Goal: Task Accomplishment & Management: Use online tool/utility

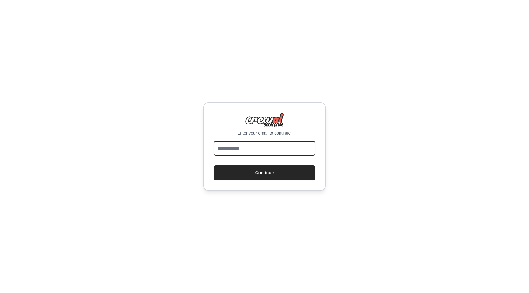
drag, startPoint x: 0, startPoint y: 0, endPoint x: 262, endPoint y: 148, distance: 301.1
click at [262, 148] on input "email" at bounding box center [265, 148] width 102 height 15
click at [258, 150] on input "email" at bounding box center [265, 148] width 102 height 15
type input "**********"
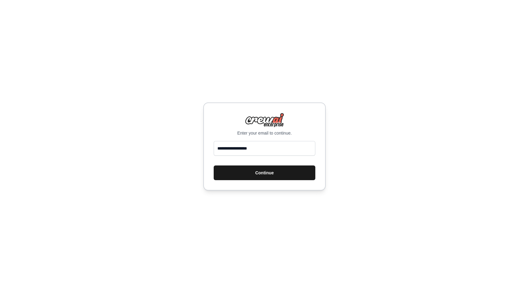
click at [252, 173] on button "Continue" at bounding box center [265, 173] width 102 height 15
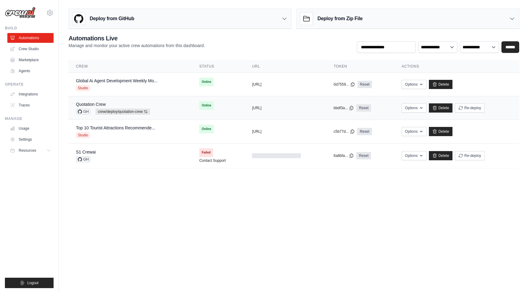
click at [167, 101] on div "Quotation Crew GH crew/deploy/quotation-crew Auto-deploy enabled" at bounding box center [130, 107] width 109 height 13
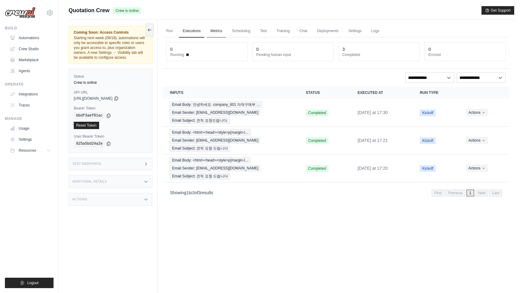
click at [216, 30] on link "Metrics" at bounding box center [216, 31] width 19 height 13
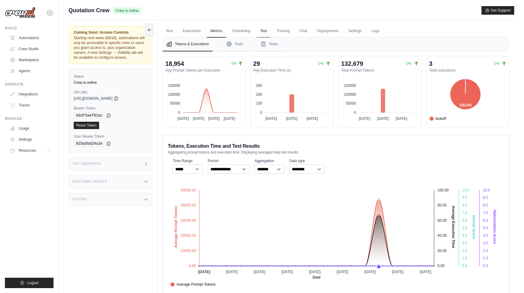
click at [261, 29] on link "Test" at bounding box center [264, 31] width 14 height 13
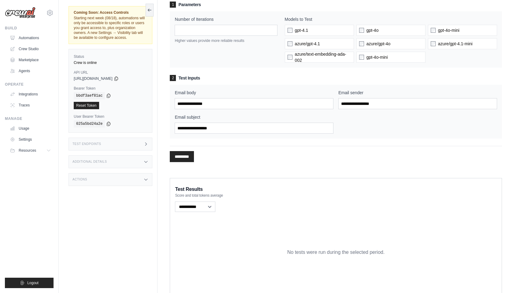
scroll to position [49, 0]
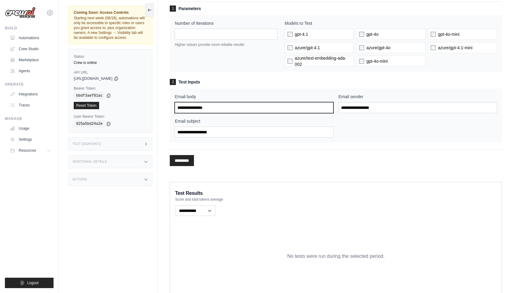
click at [251, 108] on input "Email body" at bounding box center [254, 107] width 159 height 11
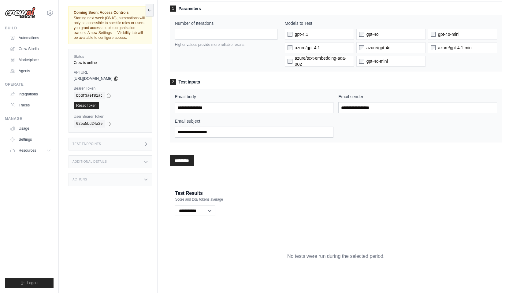
click at [395, 134] on div "Email body Email sender Email subject" at bounding box center [336, 116] width 323 height 44
click at [376, 126] on div "Email body Email sender Email subject" at bounding box center [336, 116] width 323 height 44
click at [315, 142] on div "Email body Email sender Email subject" at bounding box center [336, 116] width 333 height 54
click at [319, 126] on div "Email subject" at bounding box center [254, 128] width 159 height 20
click at [448, 139] on div "Email body Email sender Email subject" at bounding box center [336, 116] width 333 height 54
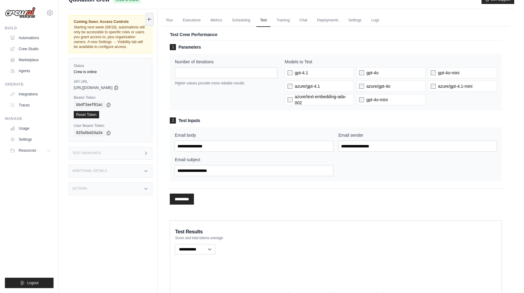
scroll to position [0, 0]
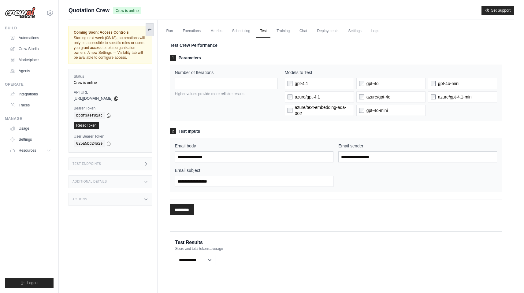
click at [151, 29] on icon at bounding box center [149, 29] width 5 height 5
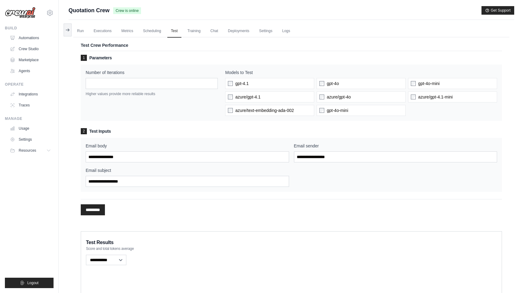
click at [25, 12] on img at bounding box center [20, 13] width 31 height 12
click at [31, 17] on img at bounding box center [20, 13] width 31 height 12
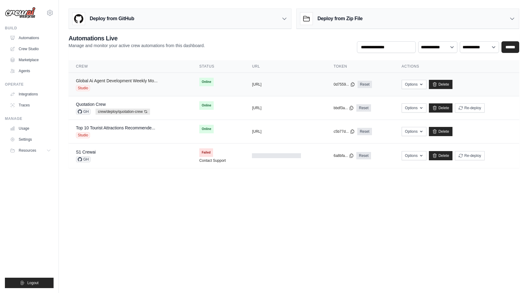
click at [113, 80] on link "Global Ai Agent Development Weekly Mo..." at bounding box center [117, 80] width 82 height 5
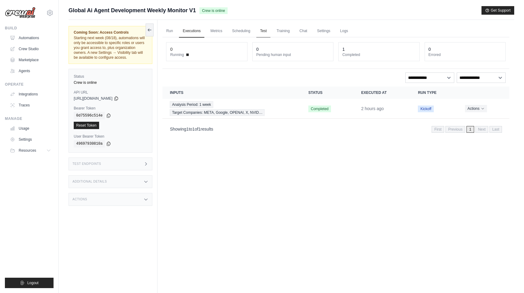
click at [259, 30] on link "Test" at bounding box center [264, 31] width 14 height 13
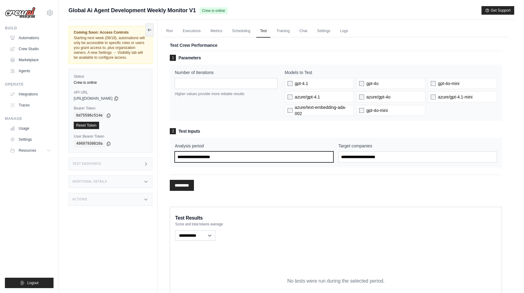
click at [289, 156] on input "Analysis period" at bounding box center [254, 157] width 159 height 11
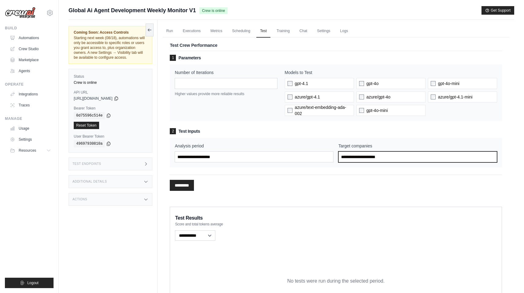
click at [409, 155] on input "Target companies" at bounding box center [418, 157] width 159 height 11
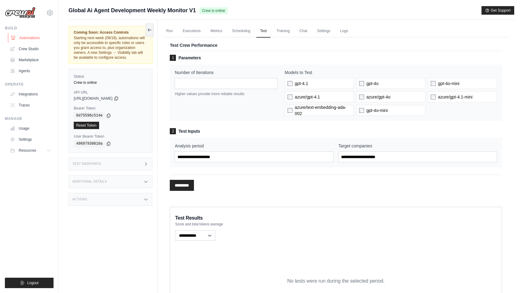
click at [25, 39] on link "Automations" at bounding box center [31, 38] width 46 height 10
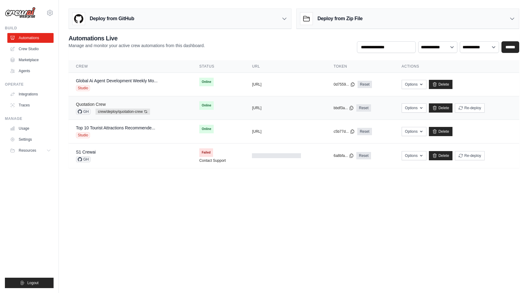
click at [103, 103] on link "Quotation Crew" at bounding box center [91, 104] width 30 height 5
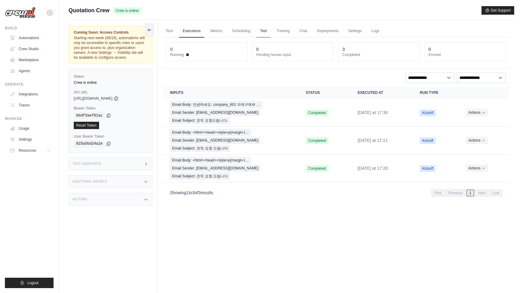
click at [257, 30] on link "Test" at bounding box center [264, 31] width 14 height 13
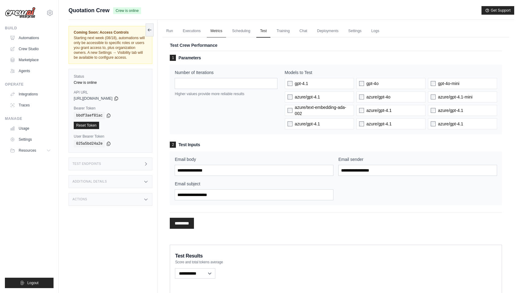
click at [211, 32] on link "Metrics" at bounding box center [216, 31] width 19 height 13
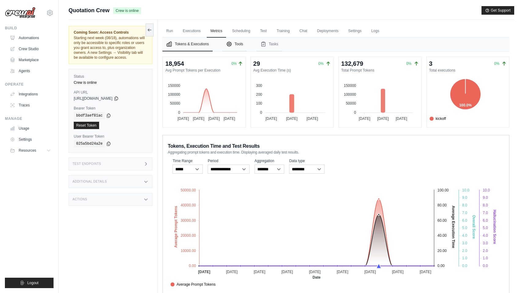
click at [235, 40] on button "Tools" at bounding box center [235, 44] width 24 height 14
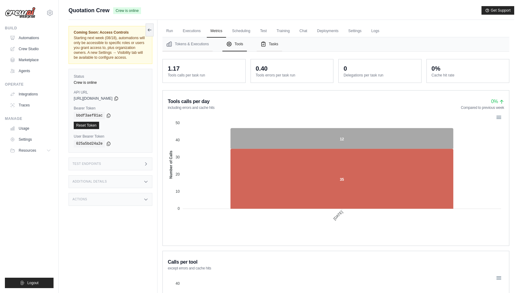
click at [268, 43] on button "Tasks" at bounding box center [269, 44] width 25 height 14
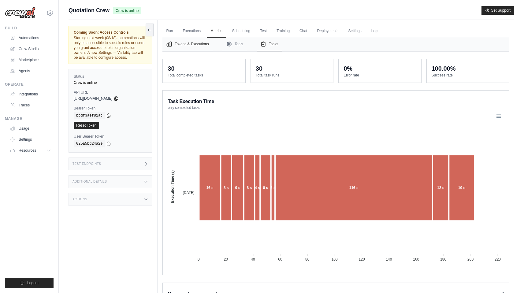
click at [190, 47] on button "Tokens & Executions" at bounding box center [188, 44] width 50 height 14
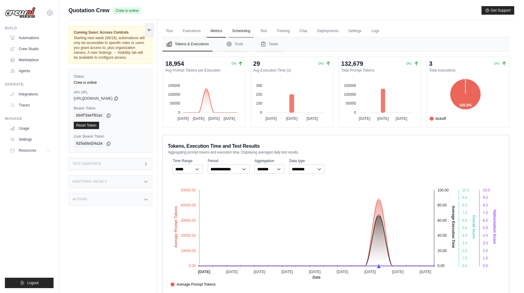
click at [237, 33] on link "Scheduling" at bounding box center [241, 31] width 25 height 13
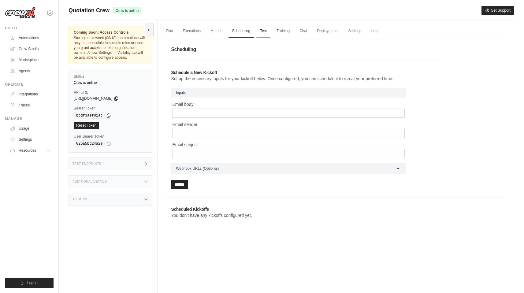
click at [265, 30] on link "Test" at bounding box center [264, 31] width 14 height 13
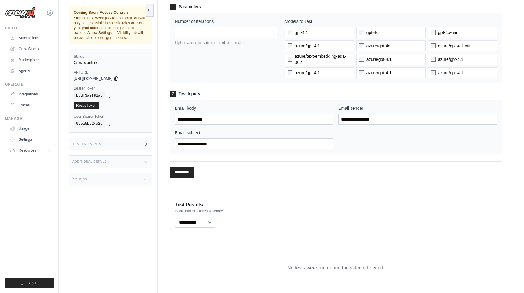
scroll to position [89, 0]
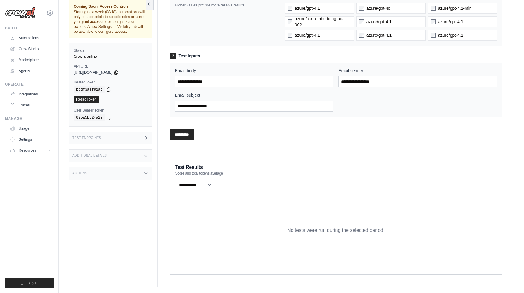
click at [214, 186] on select "**********" at bounding box center [195, 185] width 40 height 10
select select "**********"
click at [175, 180] on select "**********" at bounding box center [195, 185] width 40 height 10
click at [285, 148] on div "Test Crew Performance 1 Parameters Number of Iterations * Higher values provide…" at bounding box center [336, 49] width 347 height 208
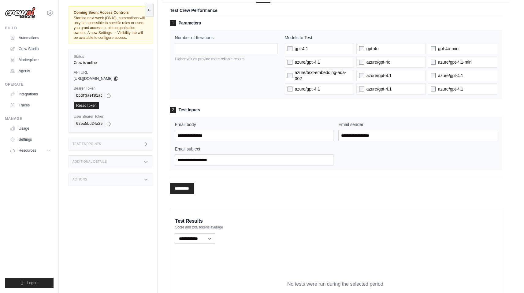
scroll to position [30, 0]
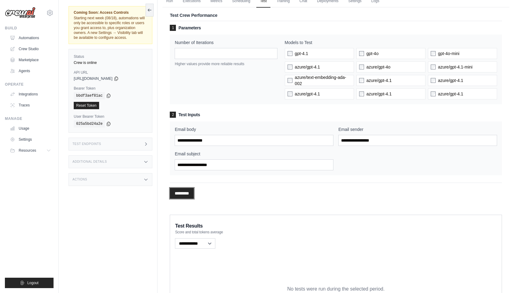
click at [194, 194] on input "*********" at bounding box center [182, 193] width 24 height 11
